Goal: Browse casually: Explore the website without a specific task or goal

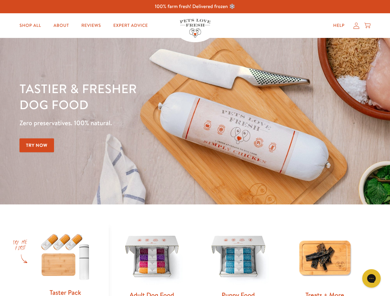
click at [195, 148] on div "Tastier & fresher dog food Zero preservatives. 100% natural. Try Now" at bounding box center [136, 121] width 234 height 81
click at [371, 279] on icon "Gorgias live chat" at bounding box center [371, 279] width 6 height 6
